Goal: Navigation & Orientation: Find specific page/section

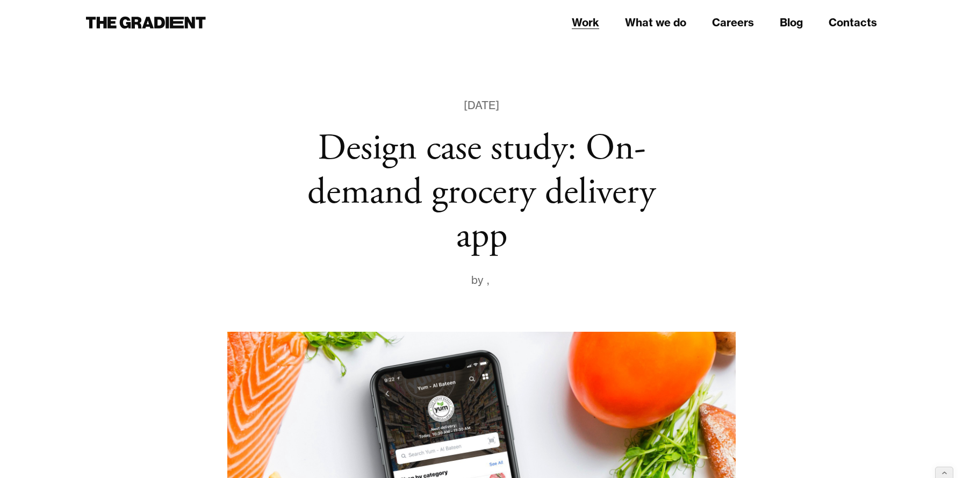
click at [591, 24] on link "Work" at bounding box center [585, 23] width 27 height 16
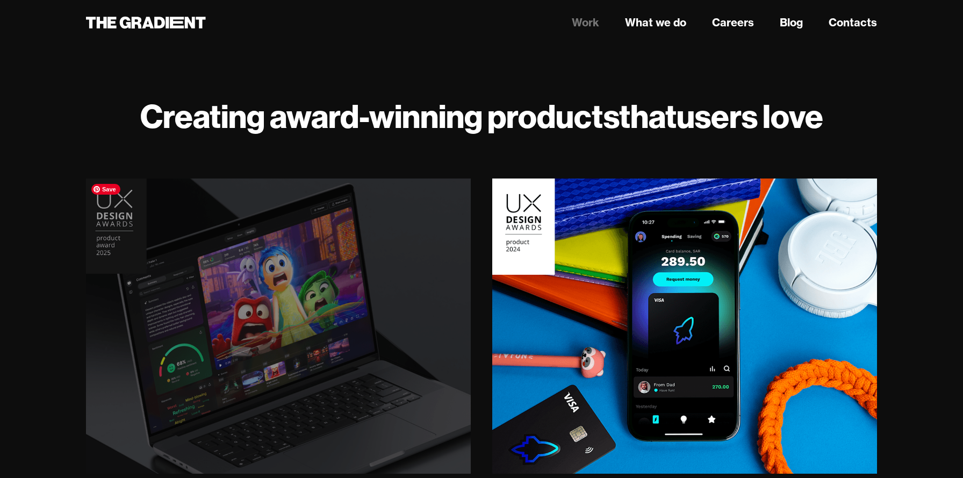
scroll to position [272, 0]
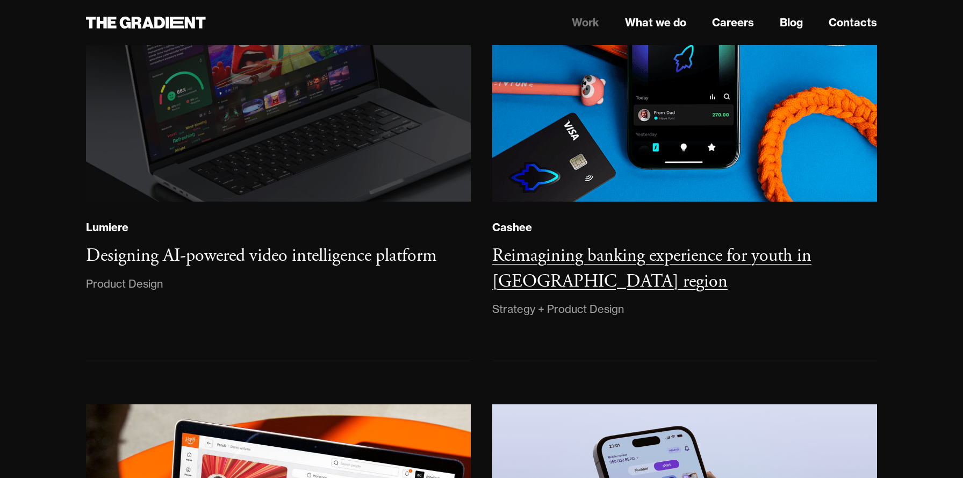
click at [677, 237] on link "Cashee Reimagining banking experience for youth in [GEOGRAPHIC_DATA] region Str…" at bounding box center [684, 134] width 385 height 454
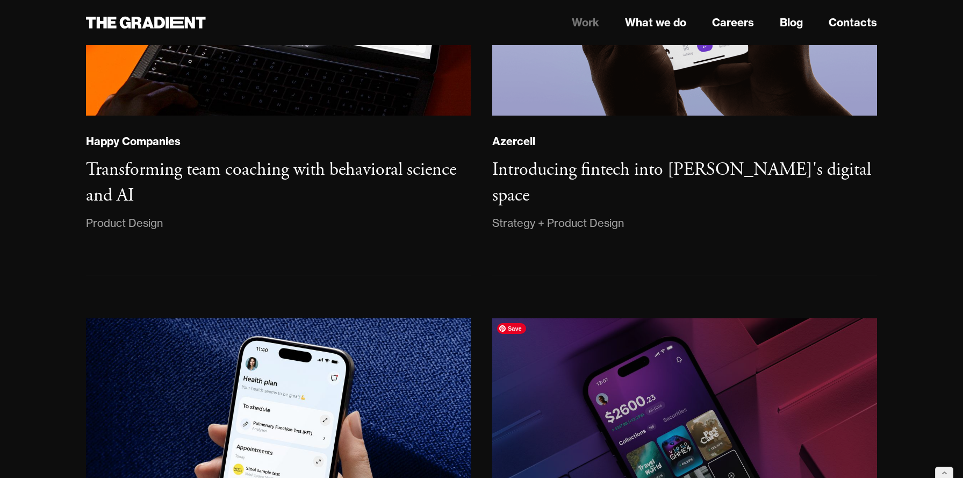
scroll to position [837, 0]
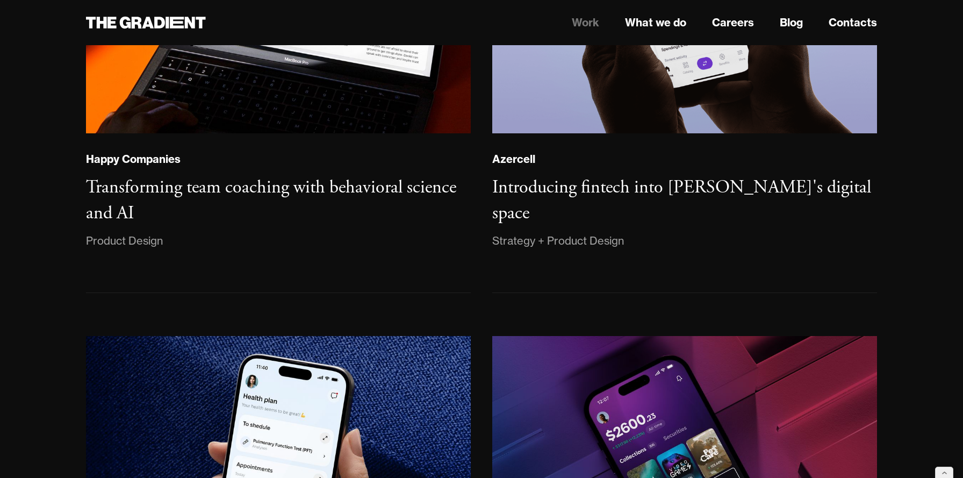
click at [539, 229] on link "Azercell Introducing fintech into Azercell's digital space Strategy + Product D…" at bounding box center [684, 65] width 385 height 454
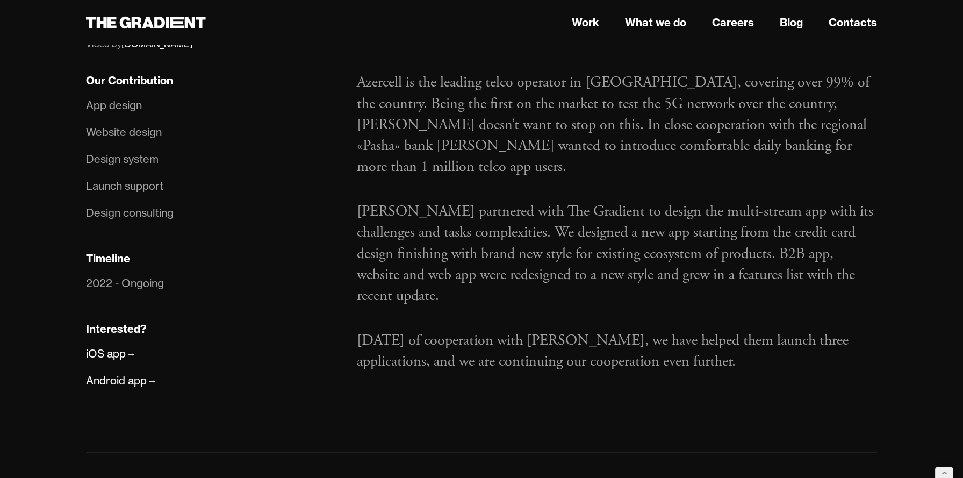
scroll to position [640, 0]
